Goal: Register for event/course

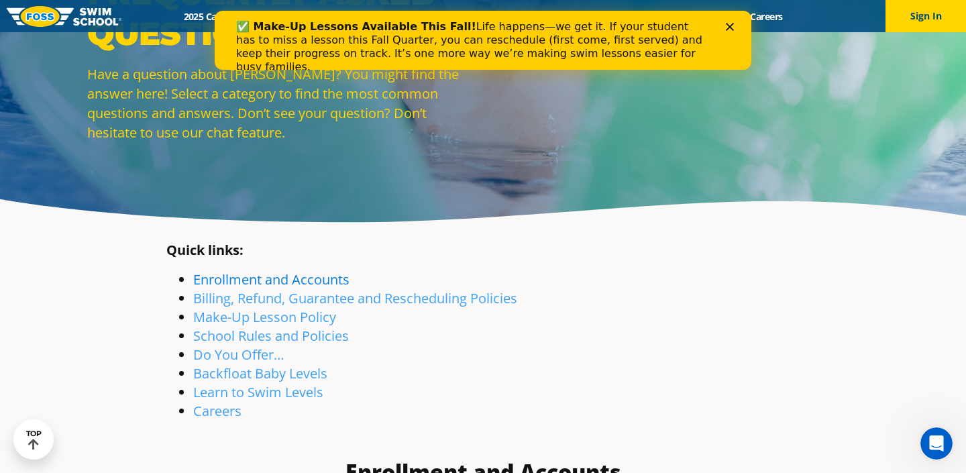
click at [249, 284] on link "Enrollment and Accounts" at bounding box center [271, 279] width 156 height 18
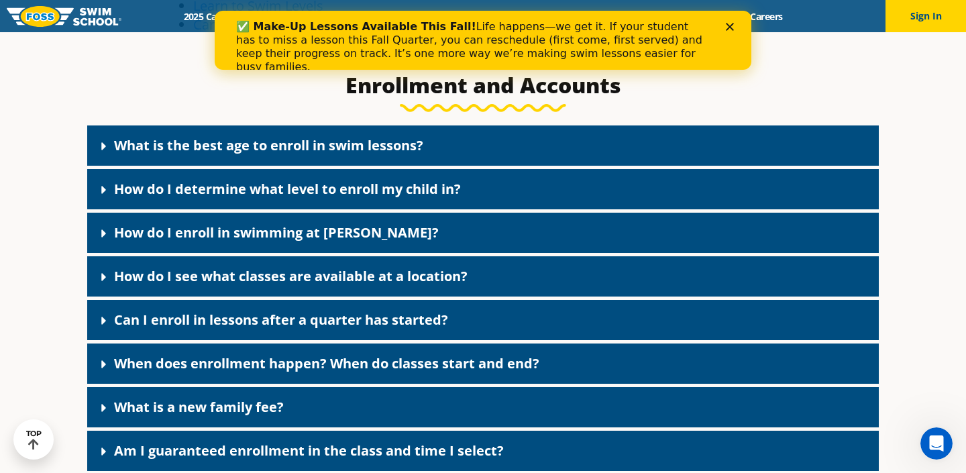
scroll to position [506, 0]
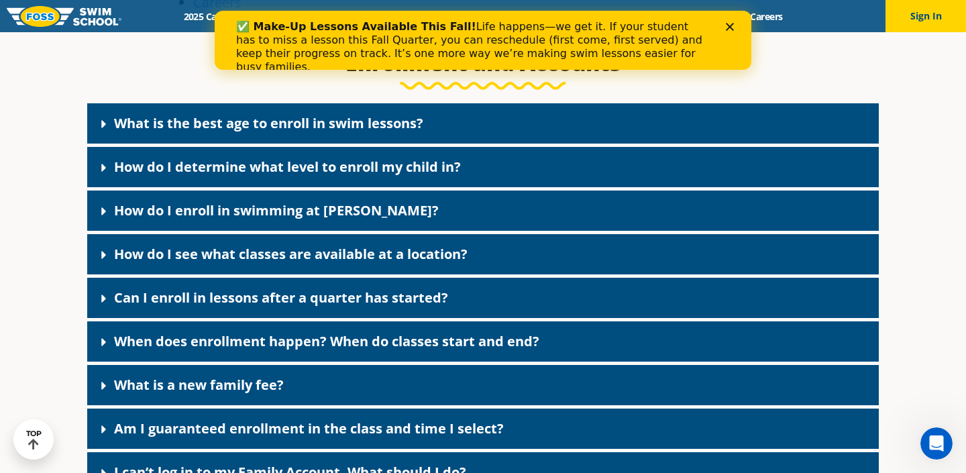
click at [733, 25] on icon "Close" at bounding box center [730, 27] width 8 height 8
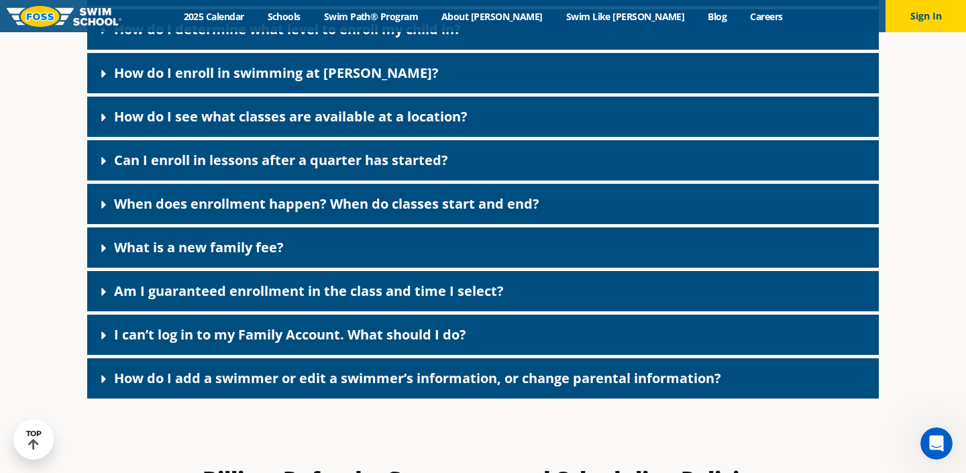
scroll to position [645, 0]
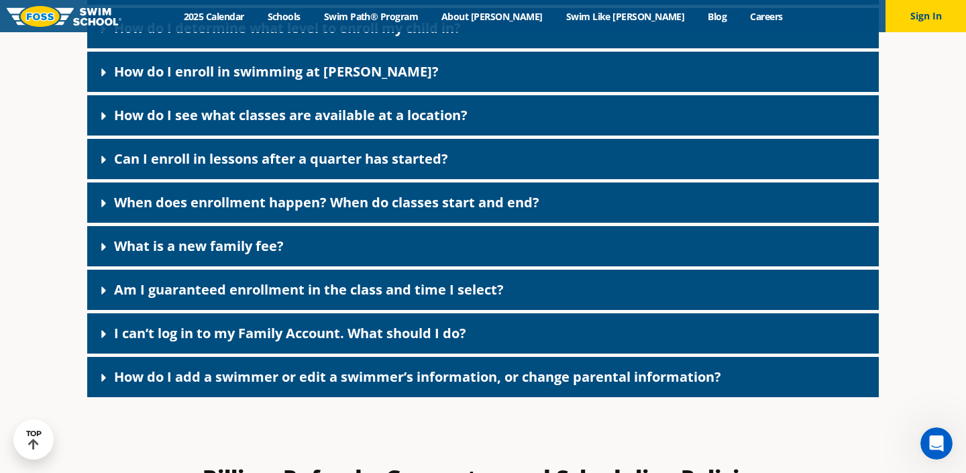
click at [105, 245] on icon at bounding box center [103, 246] width 13 height 13
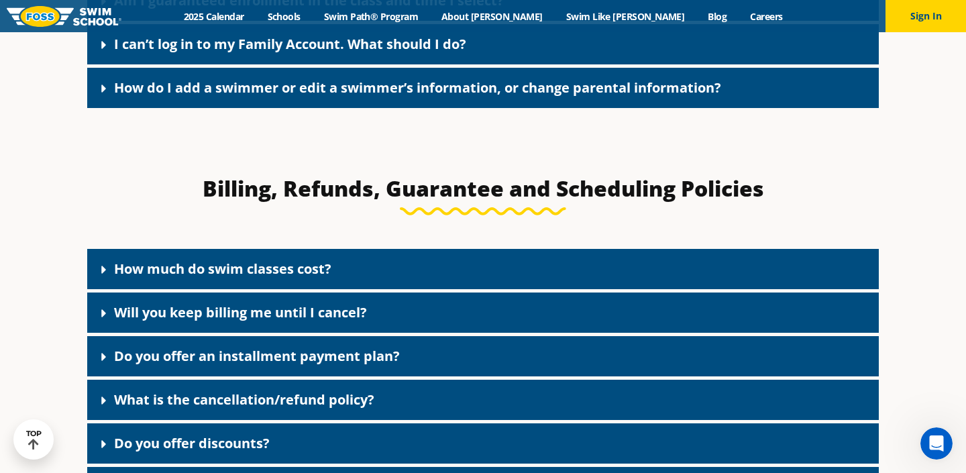
scroll to position [1042, 0]
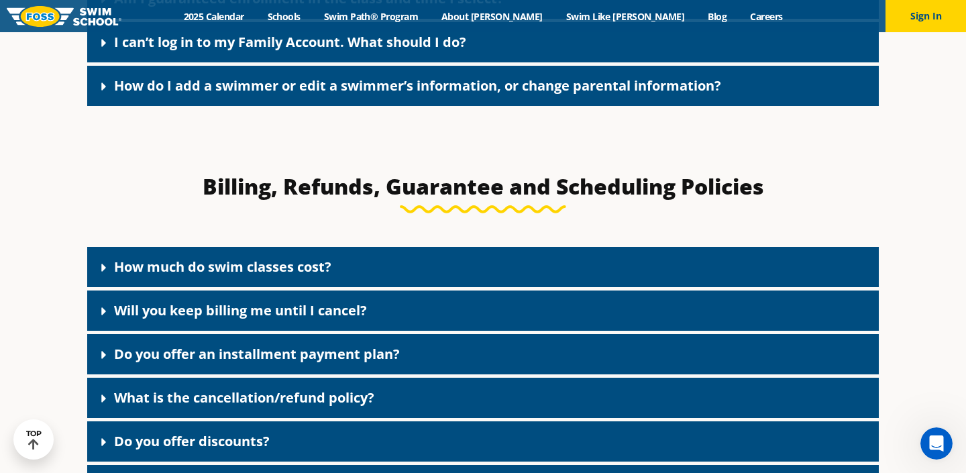
click at [103, 270] on icon at bounding box center [103, 268] width 5 height 8
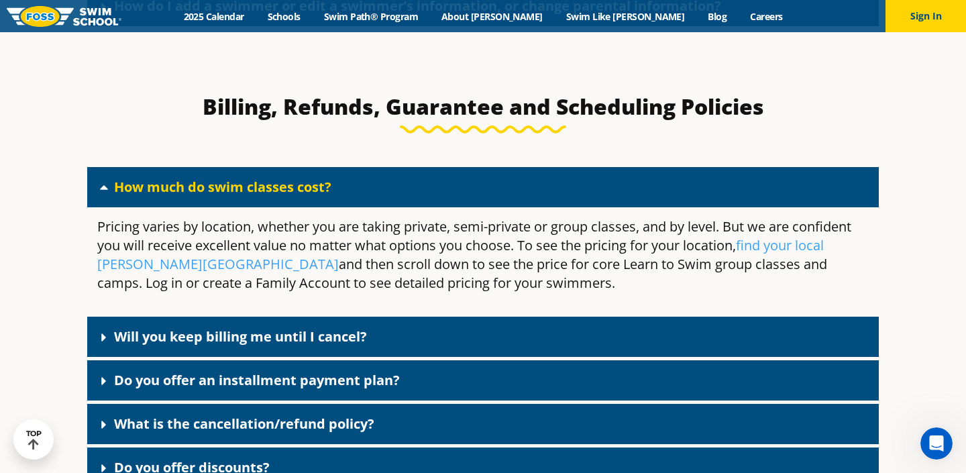
scroll to position [1141, 0]
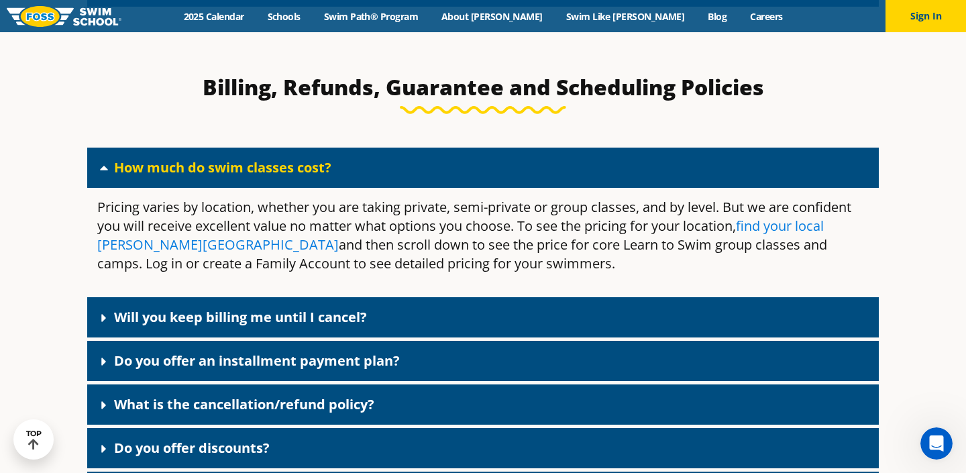
click at [136, 246] on link "find your local Foss Swim School" at bounding box center [460, 235] width 726 height 37
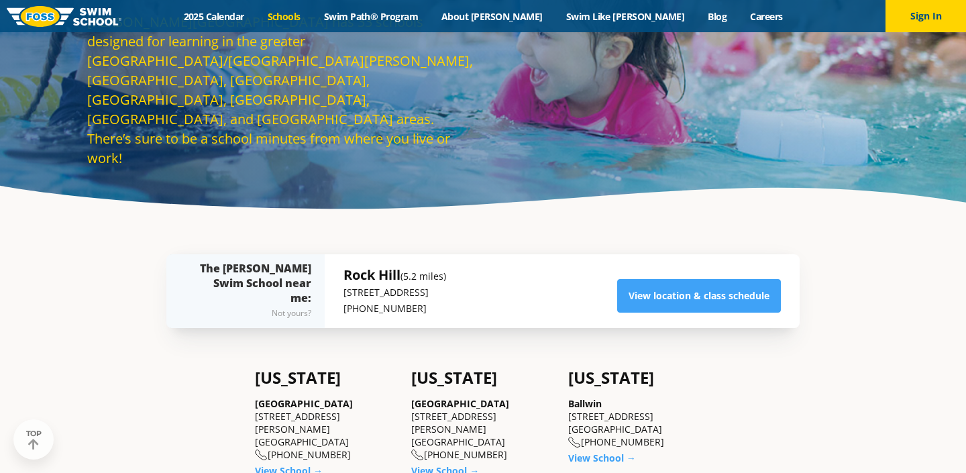
scroll to position [116, 0]
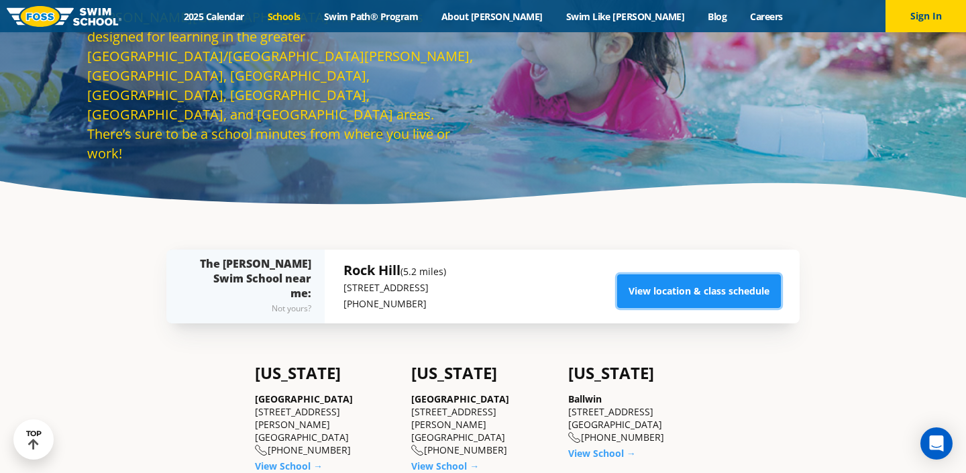
click at [657, 286] on link "View location & class schedule" at bounding box center [699, 291] width 164 height 34
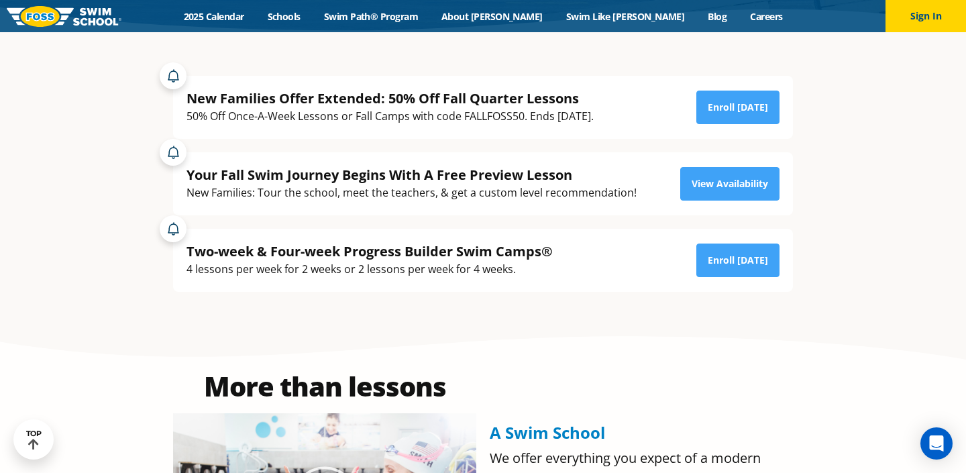
scroll to position [292, 0]
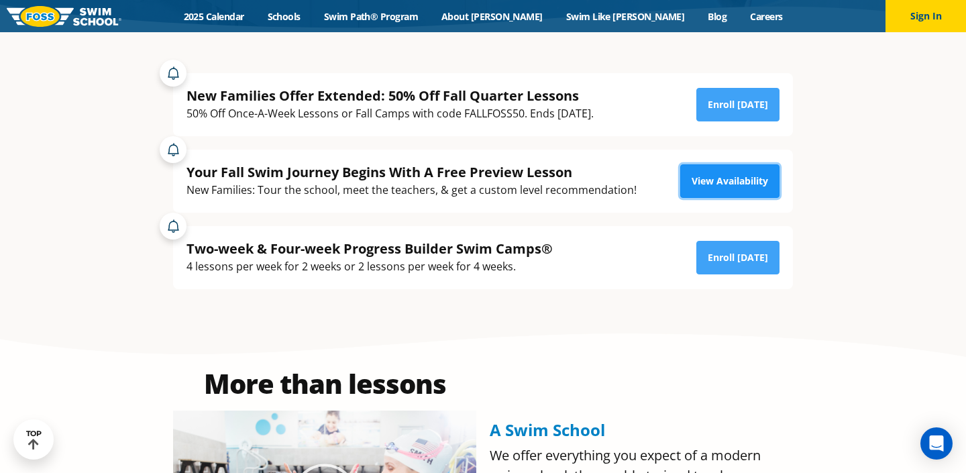
click at [724, 194] on link "View Availability" at bounding box center [729, 181] width 99 height 34
